Goal: Task Accomplishment & Management: Manage account settings

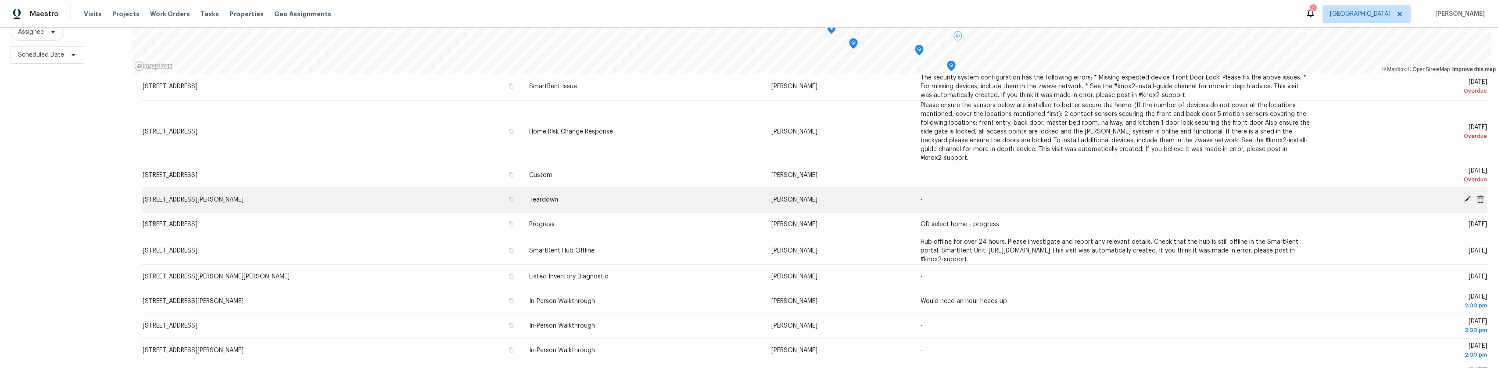
scroll to position [193, 0]
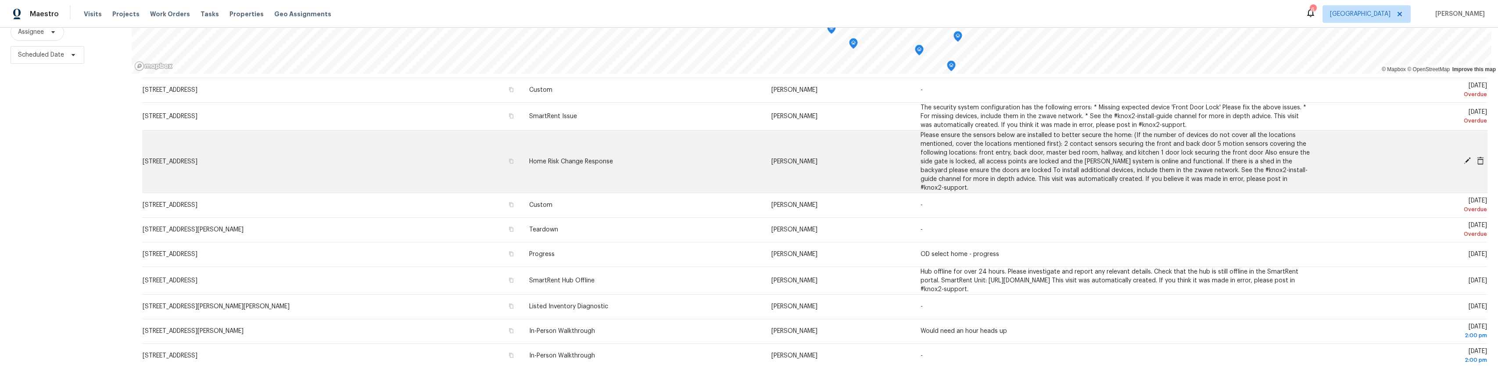
click at [1477, 157] on icon at bounding box center [1480, 161] width 7 height 8
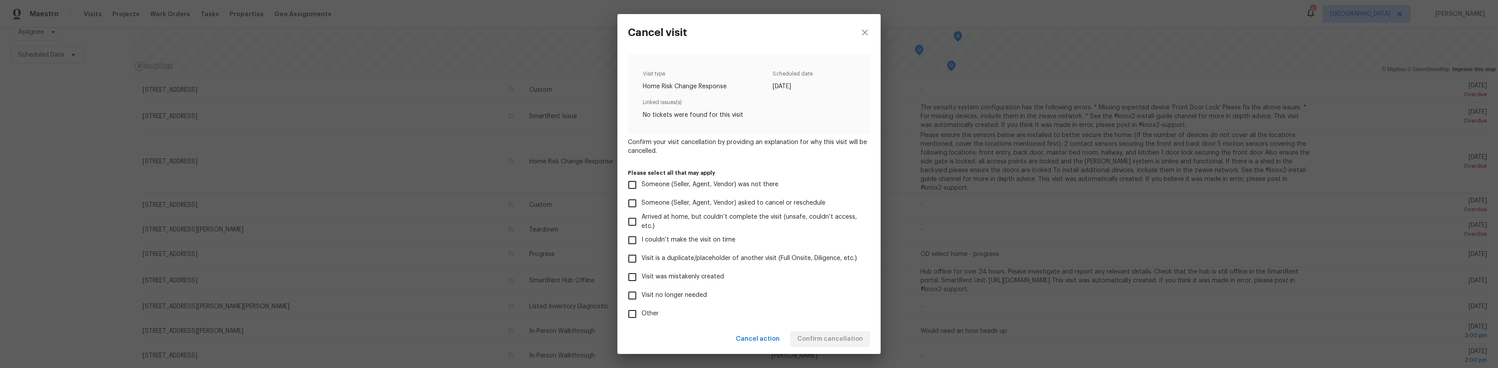
click at [704, 274] on span "Visit was mistakenly created" at bounding box center [683, 276] width 83 height 9
click at [642, 274] on input "Visit was mistakenly created" at bounding box center [632, 277] width 18 height 18
checkbox input "true"
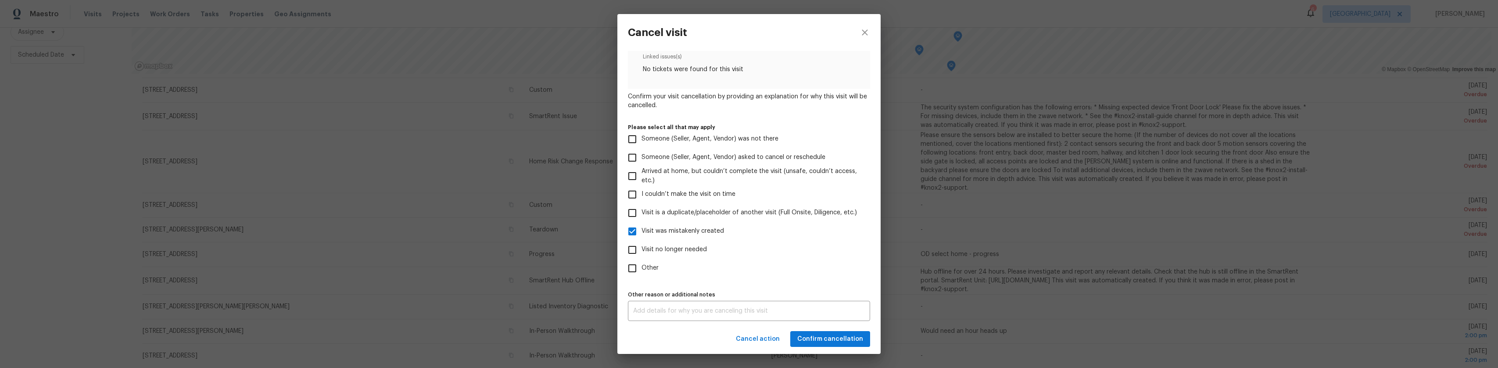
scroll to position [46, 0]
click at [733, 314] on div "x Other reason or additional notes" at bounding box center [749, 310] width 242 height 20
type textarea "Home is in resale"
click at [806, 337] on span "Confirm cancellation" at bounding box center [830, 339] width 66 height 11
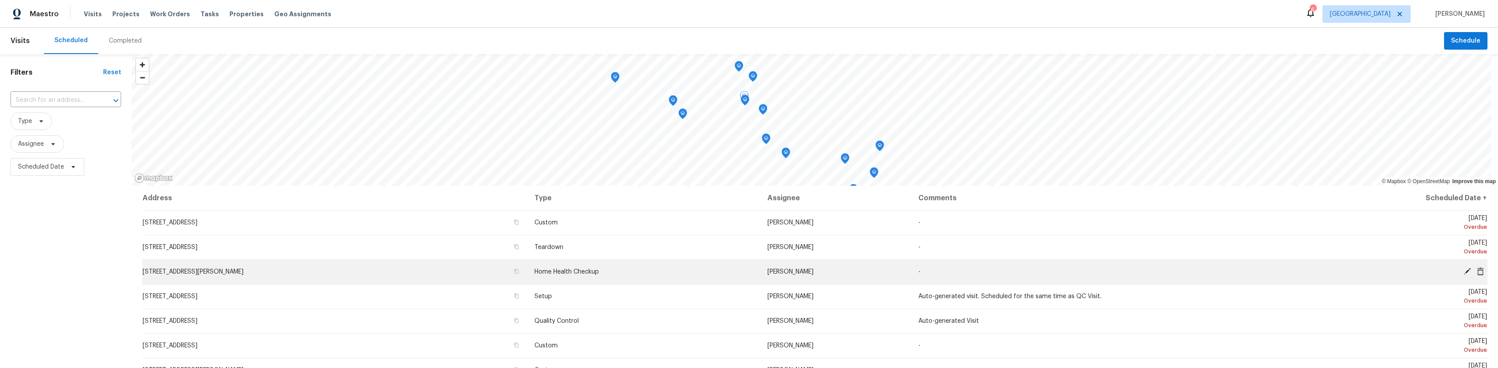
click at [1464, 270] on icon at bounding box center [1467, 271] width 7 height 7
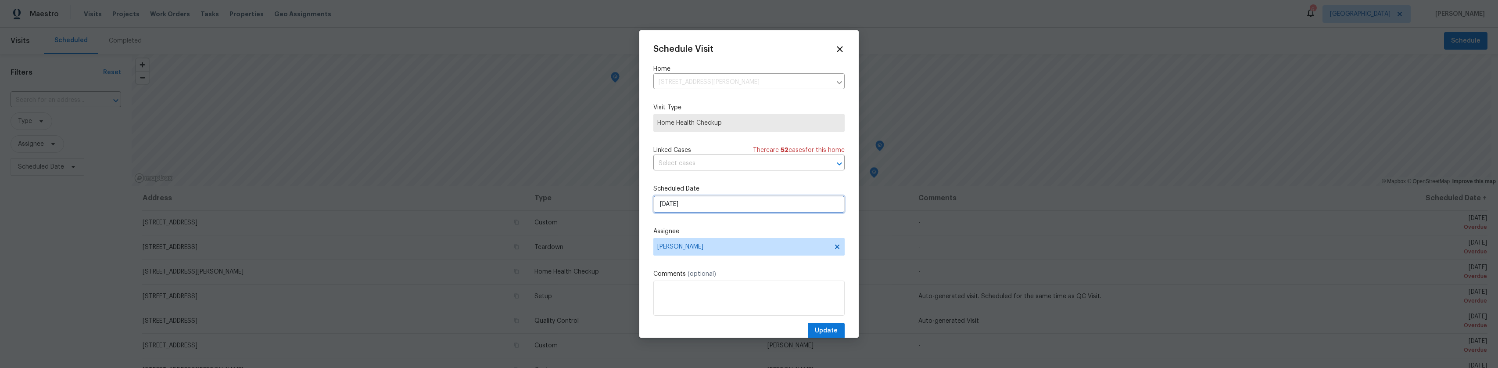
click at [687, 206] on input "9/29/2025" at bounding box center [749, 204] width 191 height 18
click at [747, 179] on div "1" at bounding box center [748, 180] width 14 height 12
type input "10/1/2025"
select select "9"
click at [824, 330] on span "Update" at bounding box center [826, 330] width 23 height 11
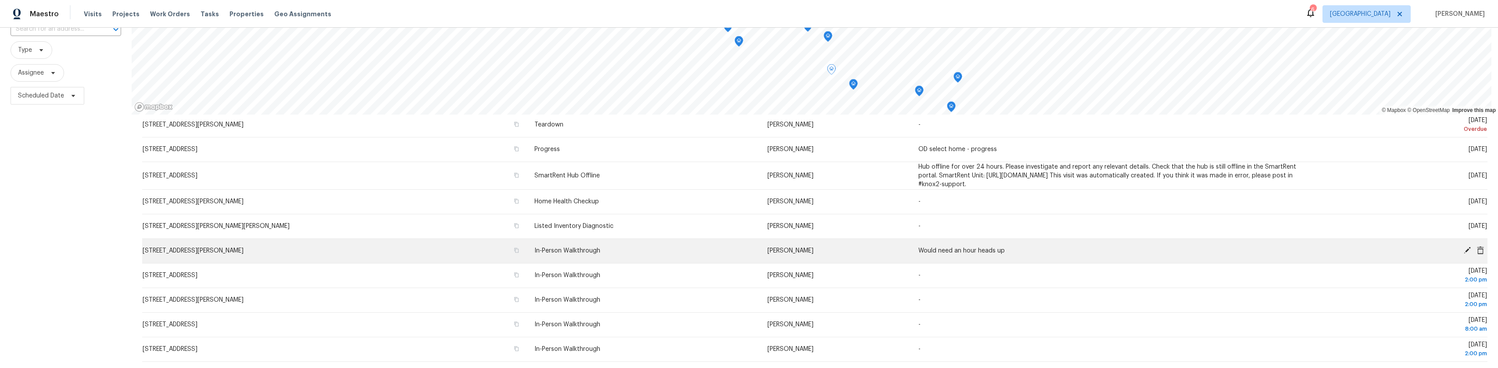
scroll to position [88, 0]
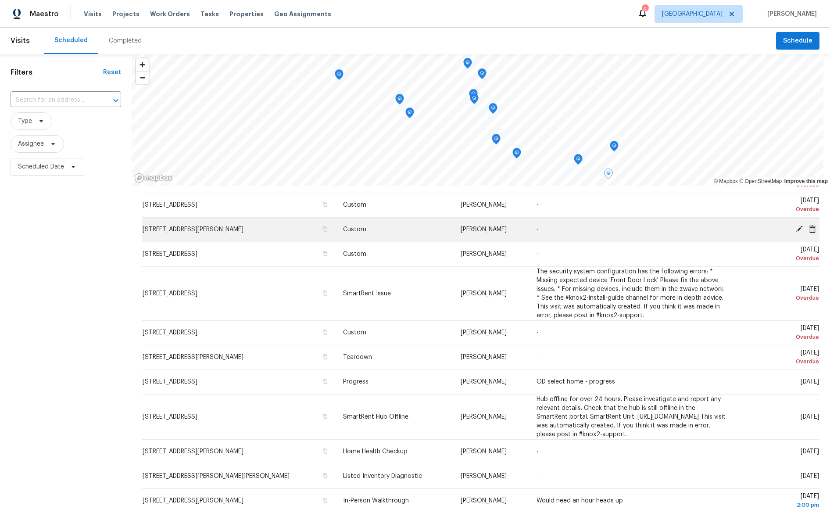
scroll to position [132, 0]
